Goal: Find specific page/section: Locate item on page

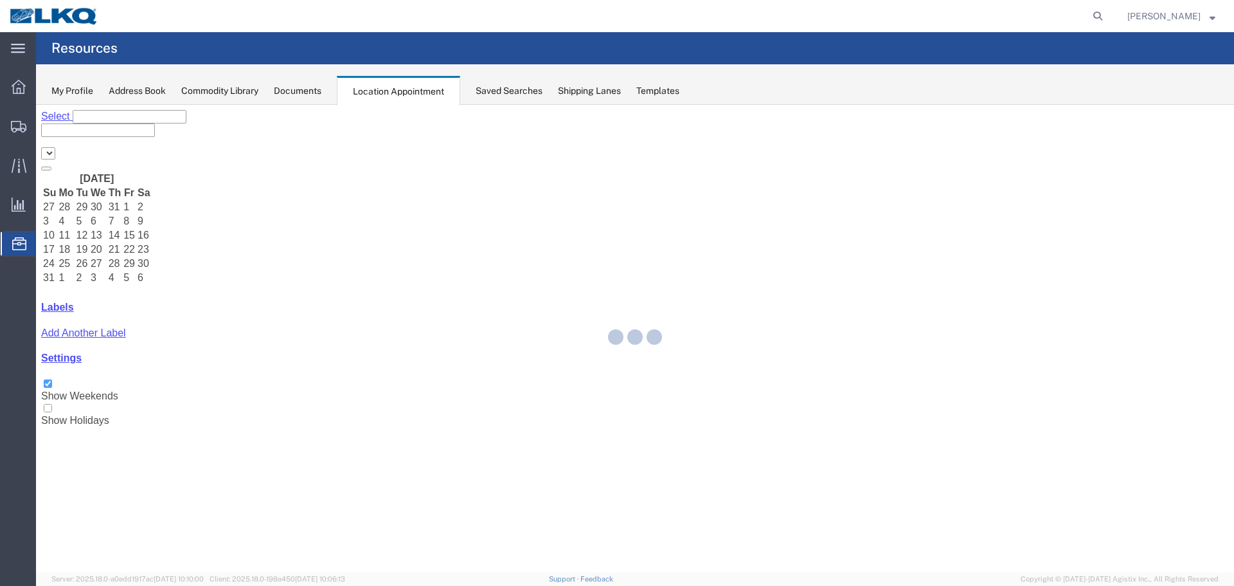
select select "28018"
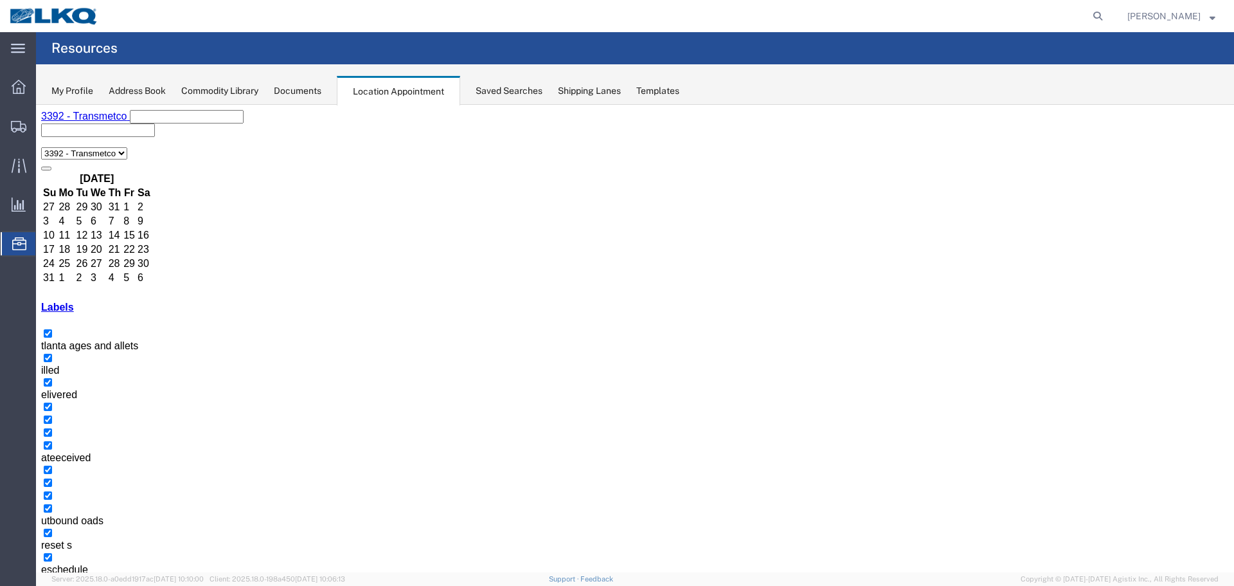
drag, startPoint x: 432, startPoint y: 416, endPoint x: 359, endPoint y: 400, distance: 75.0
